Goal: Information Seeking & Learning: Learn about a topic

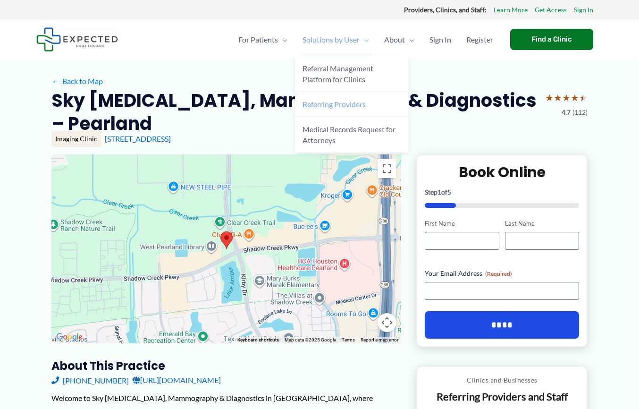
click at [326, 106] on span "Referring Providers" at bounding box center [334, 104] width 63 height 9
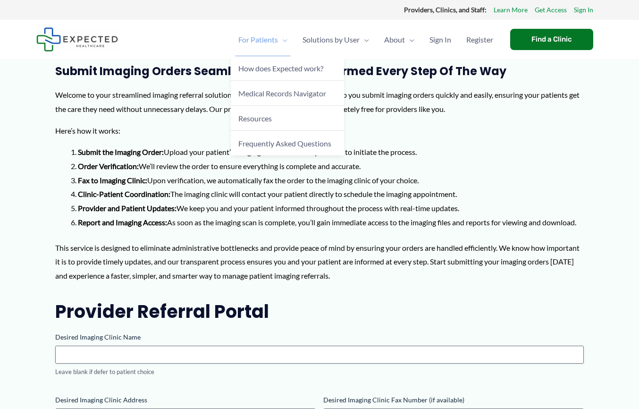
click at [269, 42] on span "For Patients" at bounding box center [258, 39] width 40 height 33
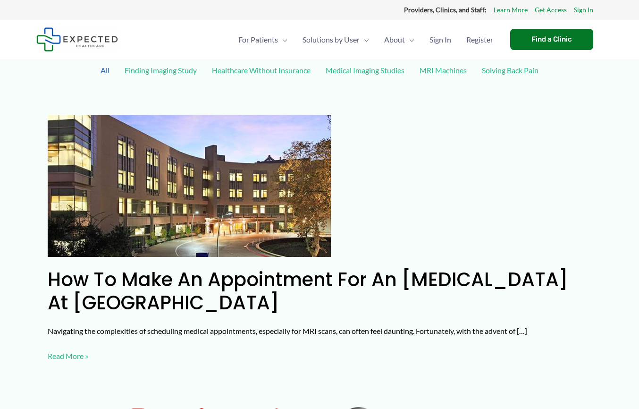
click at [363, 70] on link "Medical Imaging Studies" at bounding box center [365, 70] width 88 height 17
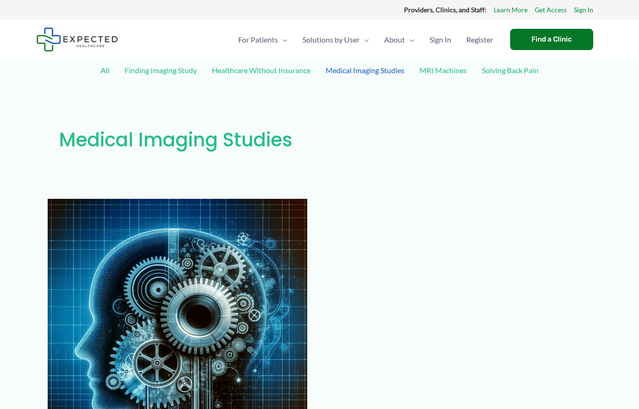
click at [153, 69] on link "Finding Imaging Study" at bounding box center [161, 70] width 82 height 17
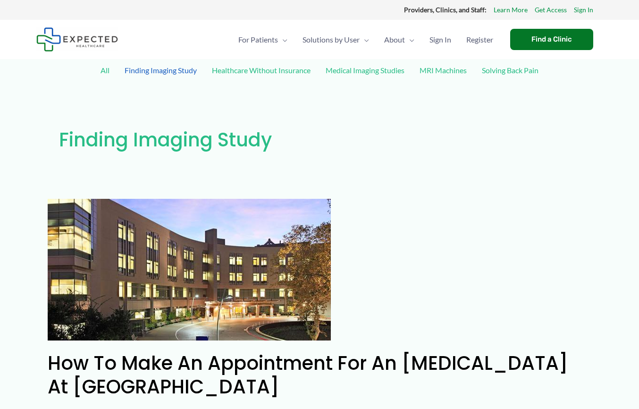
click at [361, 70] on link "Medical Imaging Studies" at bounding box center [365, 70] width 88 height 17
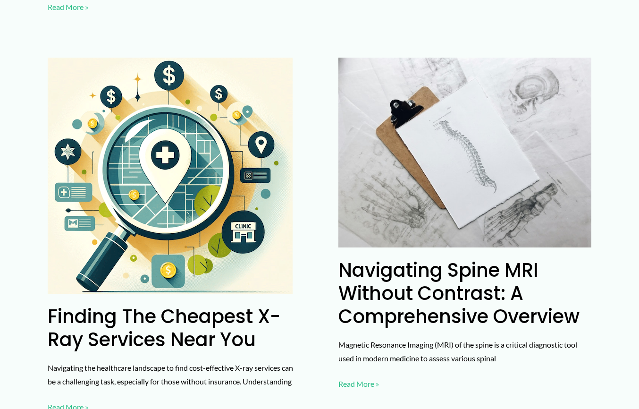
scroll to position [580, 0]
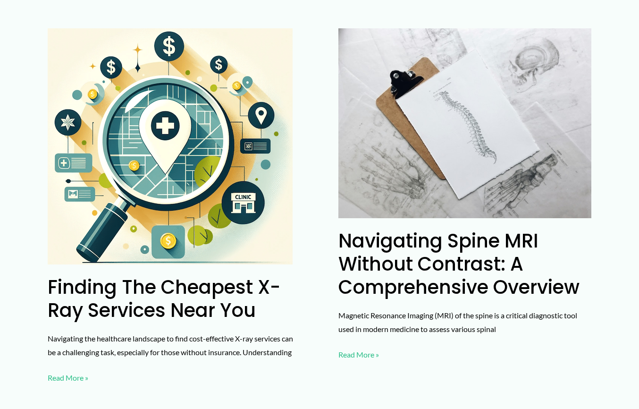
click at [82, 371] on link "Finding the Cheapest X-Ray Services Near You Read More »" at bounding box center [68, 378] width 41 height 14
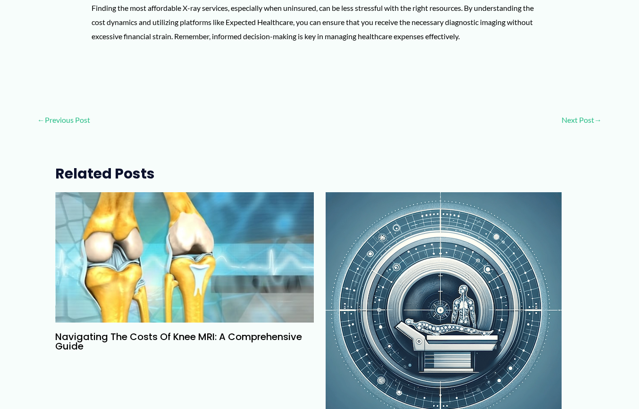
scroll to position [2241, 0]
